Goal: Task Accomplishment & Management: Use online tool/utility

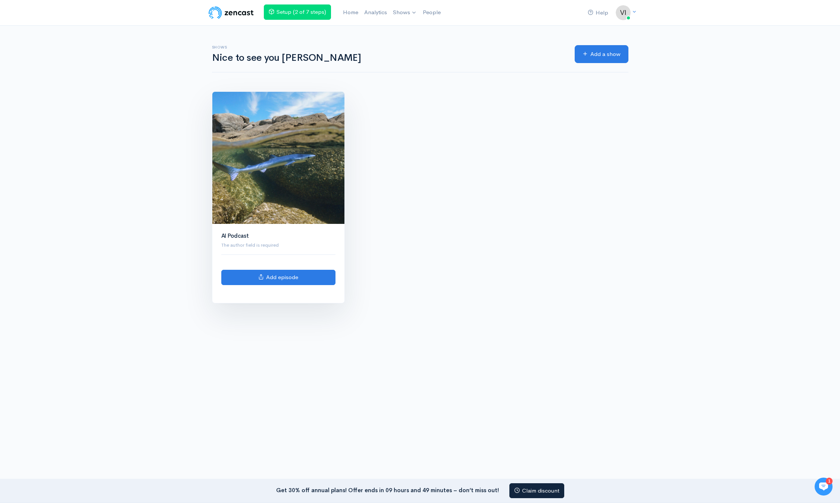
click at [278, 178] on img at bounding box center [278, 158] width 132 height 132
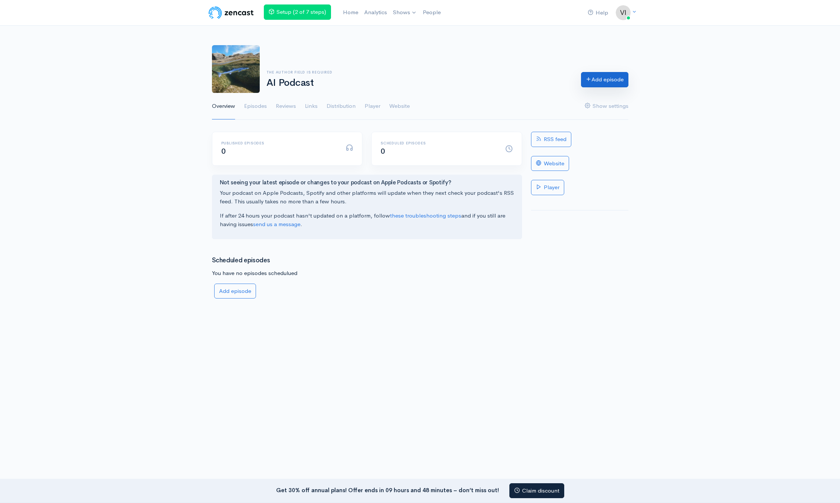
click at [607, 78] on link "Add episode" at bounding box center [604, 79] width 47 height 15
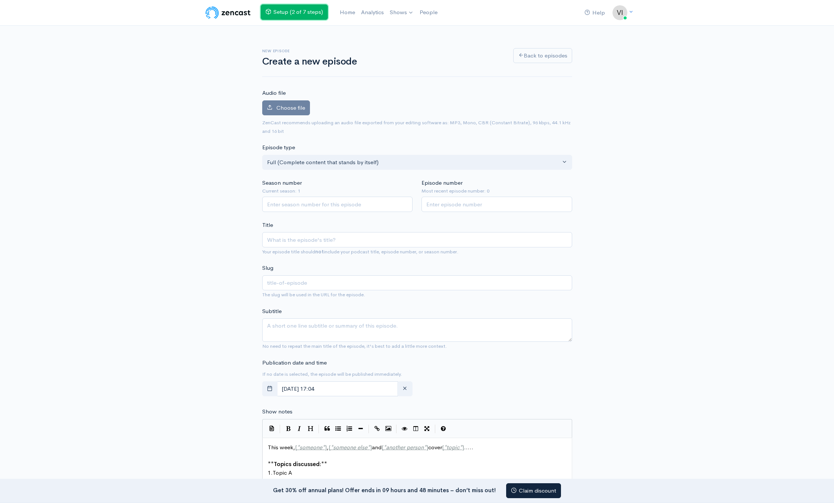
click at [306, 13] on link "Setup (2 of 7 steps)" at bounding box center [294, 11] width 67 height 15
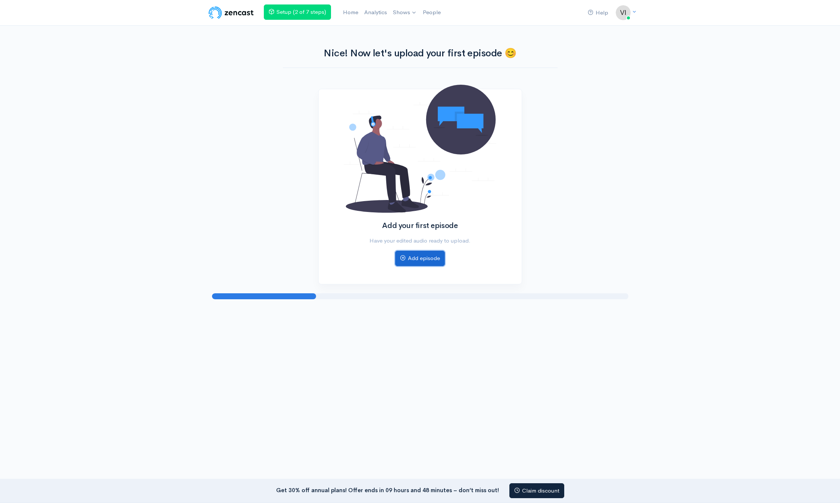
click at [416, 258] on link "Add episode" at bounding box center [420, 258] width 50 height 15
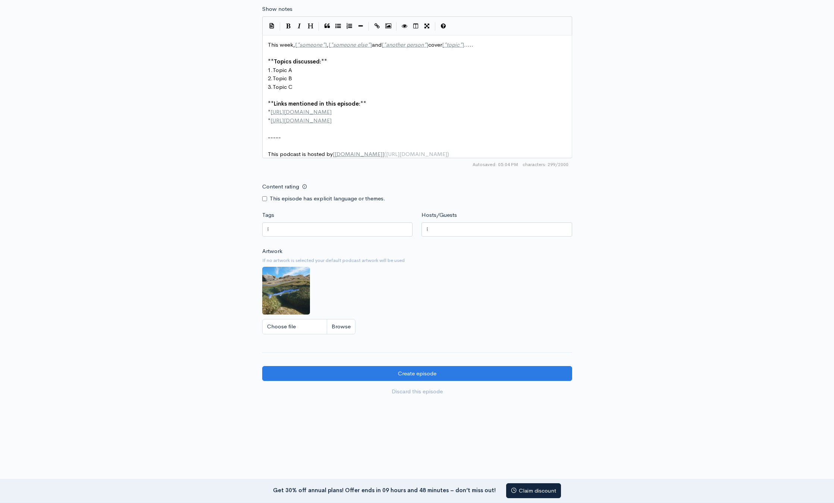
scroll to position [410, 0]
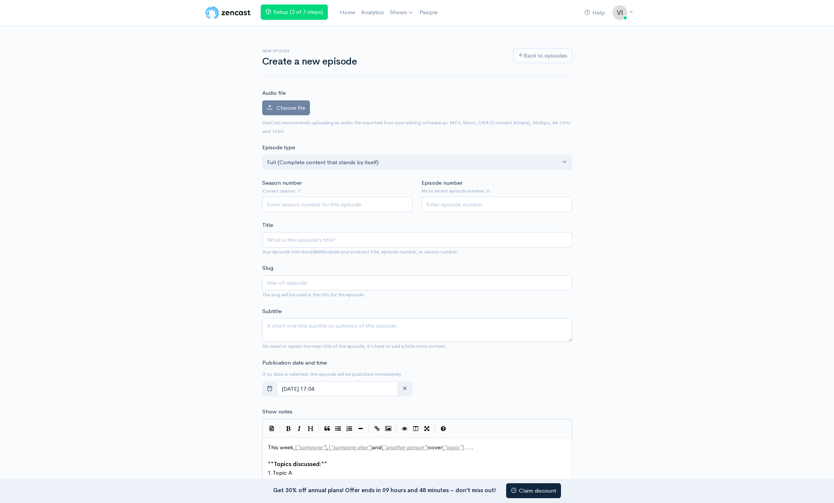
click at [231, 10] on img at bounding box center [227, 12] width 47 height 15
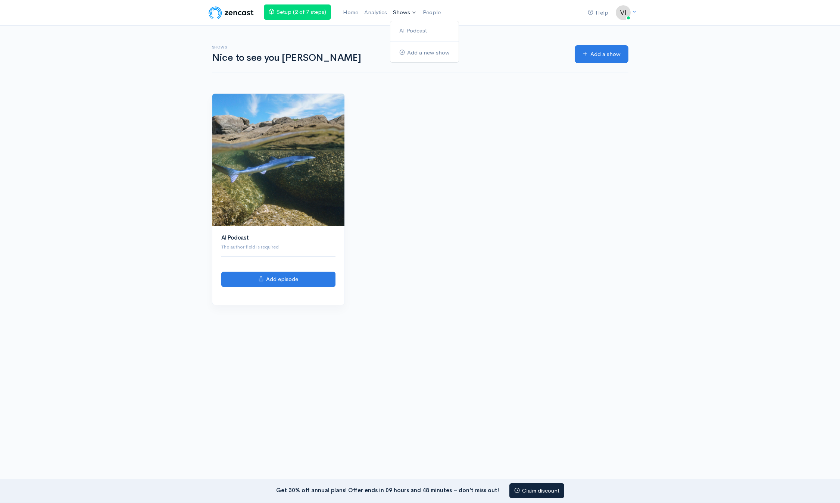
click at [403, 10] on link "Shows" at bounding box center [405, 12] width 30 height 16
click at [450, 171] on div "AI Podcast The author field is required Add episode" at bounding box center [419, 203] width 425 height 221
click at [426, 57] on link "Add a new show" at bounding box center [424, 52] width 68 height 13
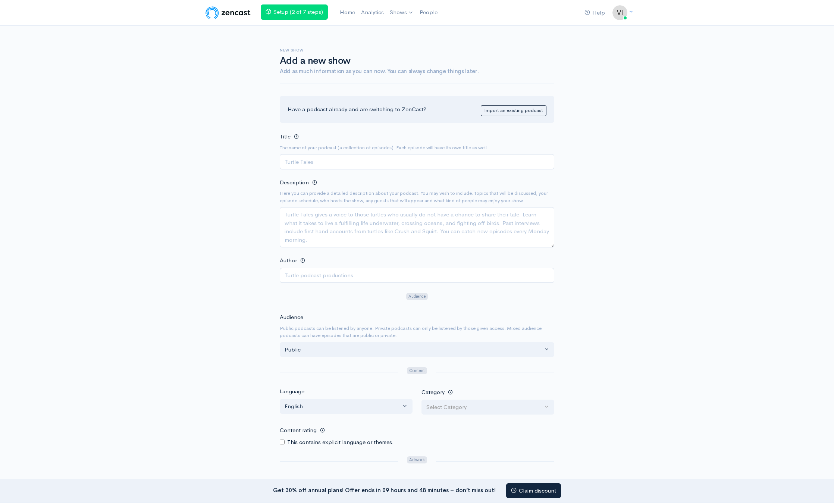
click at [236, 12] on img at bounding box center [227, 12] width 47 height 15
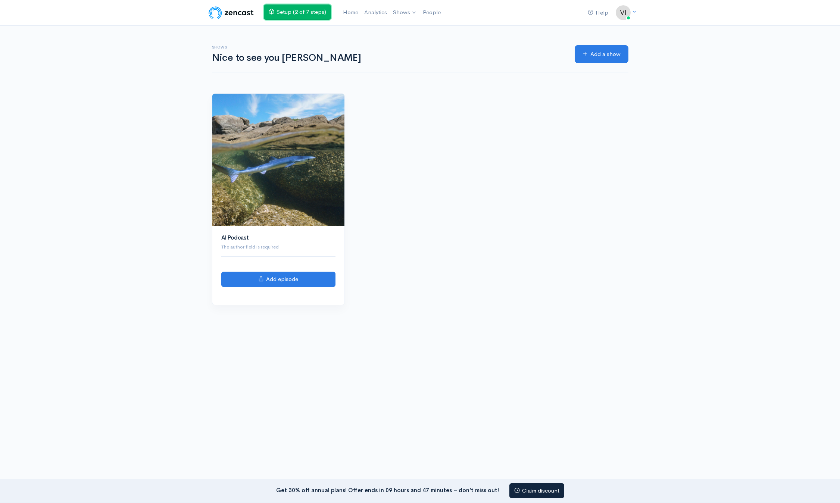
click at [306, 9] on link "Setup (2 of 7 steps)" at bounding box center [297, 11] width 67 height 15
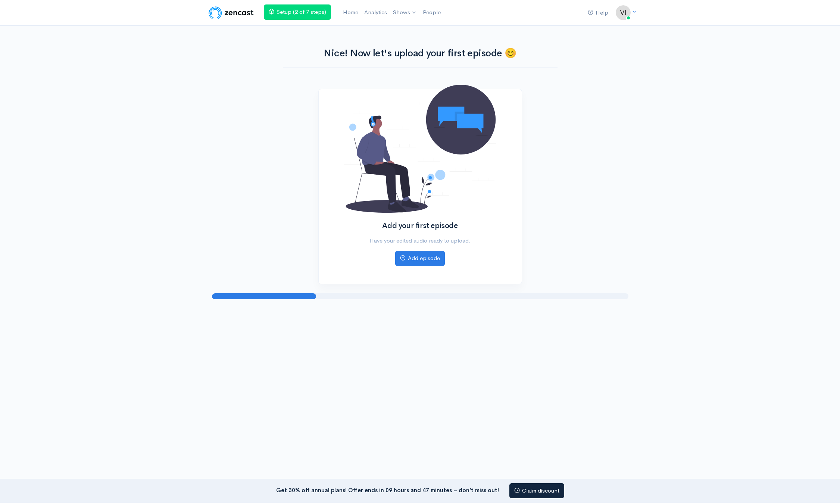
click at [236, 9] on img at bounding box center [230, 12] width 47 height 15
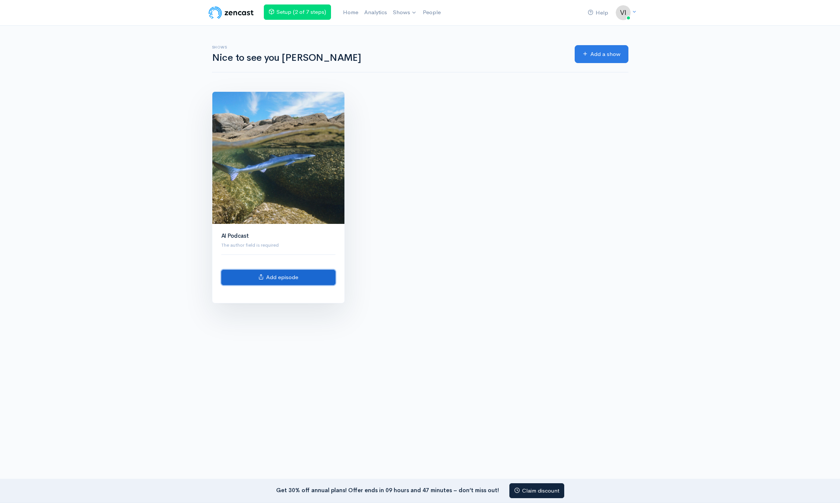
click at [288, 273] on link "Add episode" at bounding box center [278, 277] width 114 height 15
